Goal: Book appointment/travel/reservation

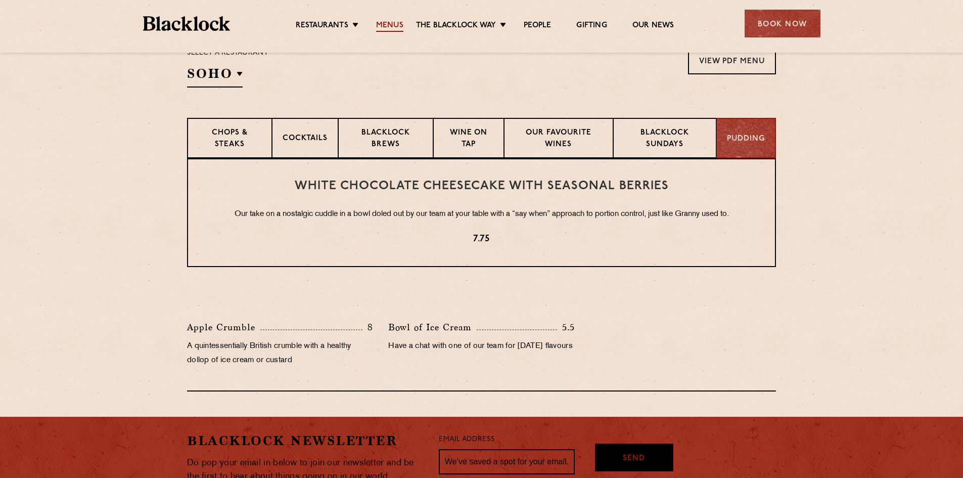
click at [383, 26] on link "Menus" at bounding box center [389, 26] width 27 height 11
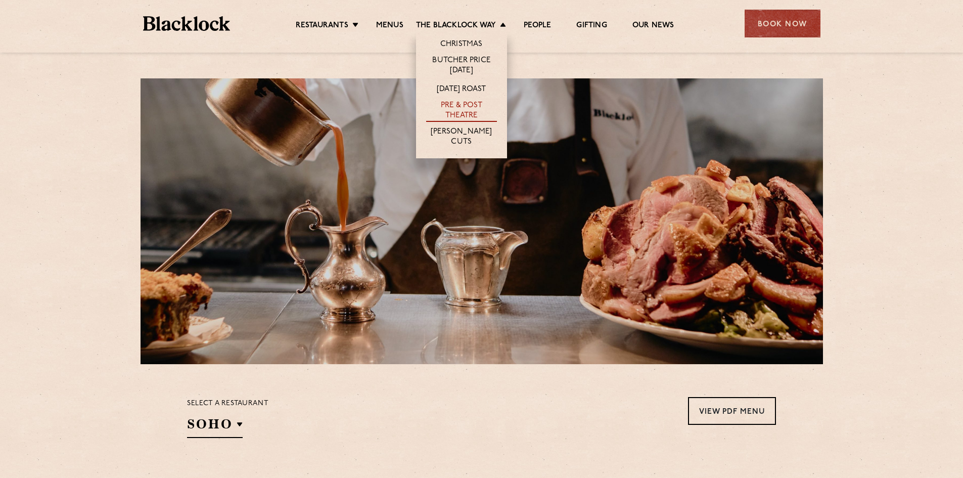
click at [465, 110] on link "Pre & Post Theatre" at bounding box center [461, 111] width 71 height 21
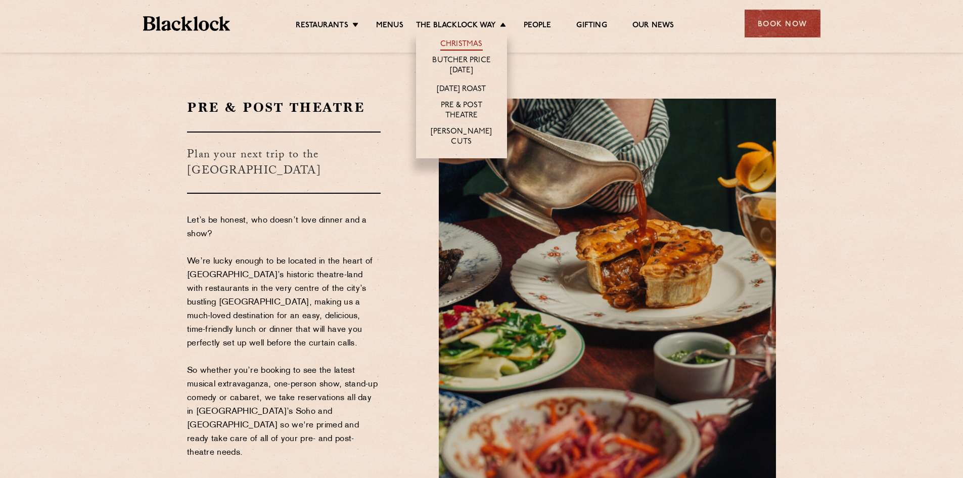
click at [463, 43] on link "Christmas" at bounding box center [461, 44] width 42 height 11
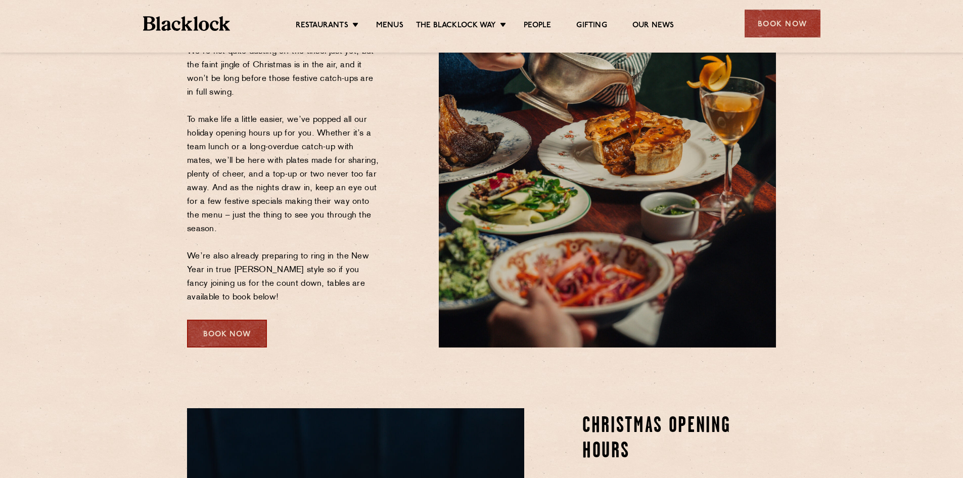
click at [231, 323] on div "Book Now" at bounding box center [227, 333] width 80 height 28
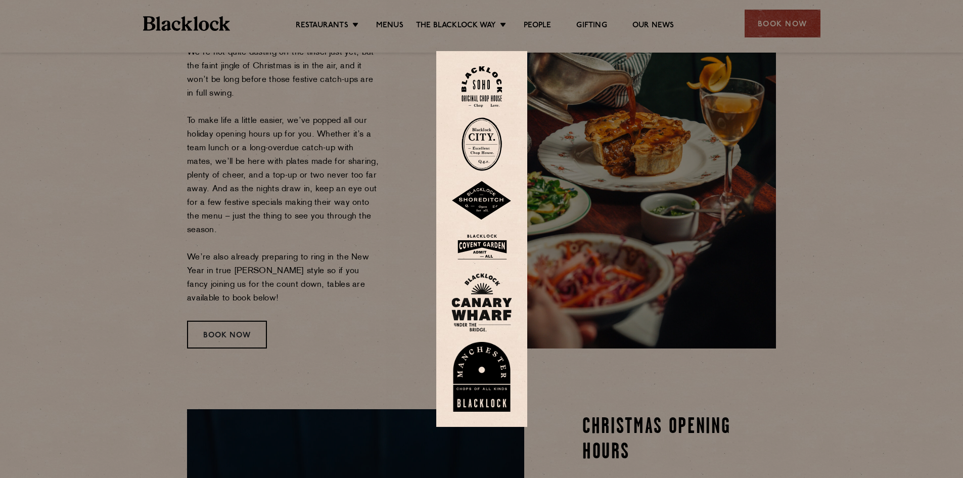
click at [490, 249] on img at bounding box center [481, 246] width 61 height 33
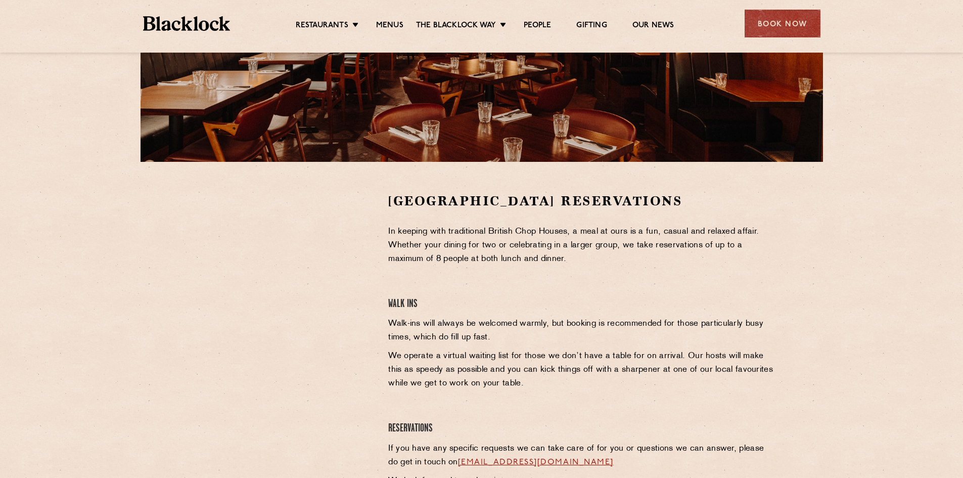
scroll to position [202, 0]
